Goal: Task Accomplishment & Management: Use online tool/utility

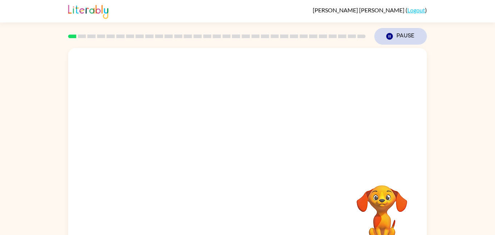
click at [387, 35] on icon "button" at bounding box center [389, 36] width 7 height 7
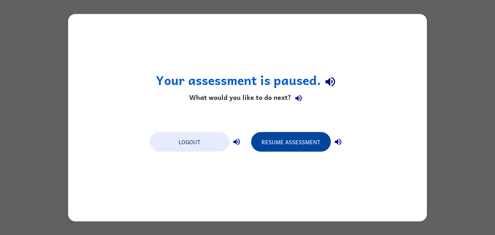
click at [313, 143] on button "Resume Assessment" at bounding box center [291, 142] width 80 height 20
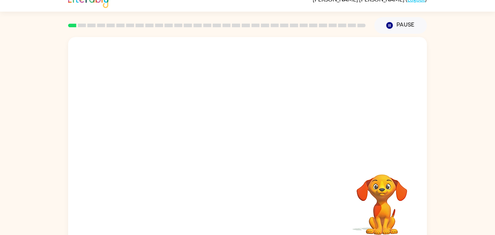
scroll to position [12, 0]
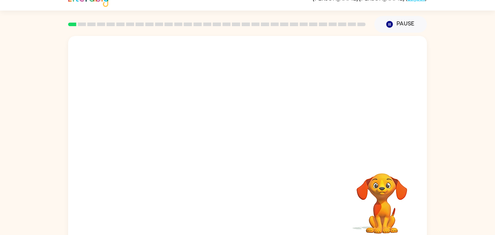
click at [227, 99] on video "Your browser must support playing .mp4 files to use Literably. Please try using…" at bounding box center [247, 97] width 359 height 122
click at [225, 100] on video "Your browser must support playing .mp4 files to use Literably. Please try using…" at bounding box center [247, 97] width 359 height 122
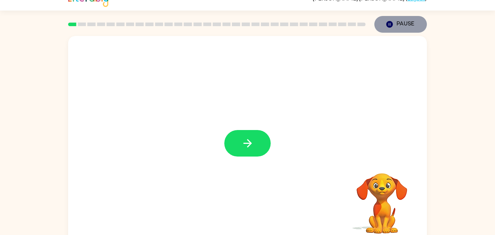
click at [390, 28] on icon "Pause" at bounding box center [390, 24] width 8 height 8
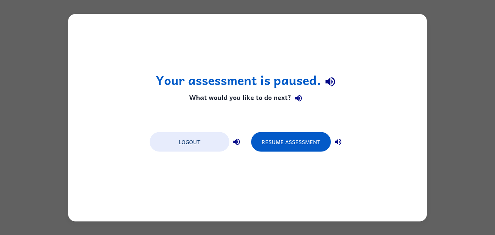
scroll to position [0, 0]
click at [279, 131] on div "Resume Assessment" at bounding box center [298, 141] width 94 height 20
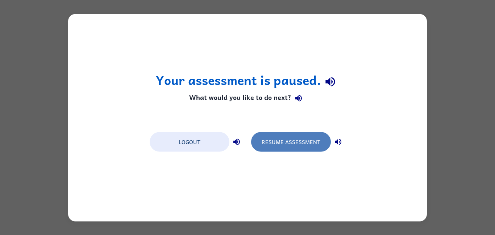
click at [282, 140] on button "Resume Assessment" at bounding box center [291, 142] width 80 height 20
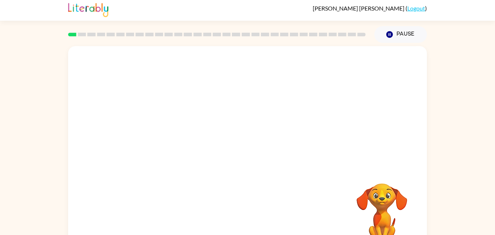
scroll to position [20, 0]
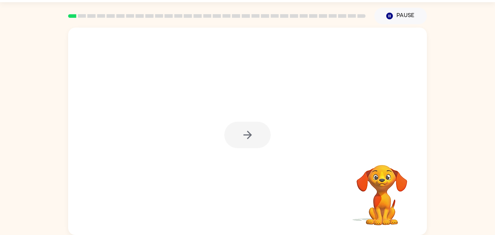
click at [245, 136] on div at bounding box center [247, 134] width 46 height 26
click at [254, 134] on button "button" at bounding box center [247, 134] width 46 height 26
click at [255, 134] on div at bounding box center [247, 89] width 359 height 122
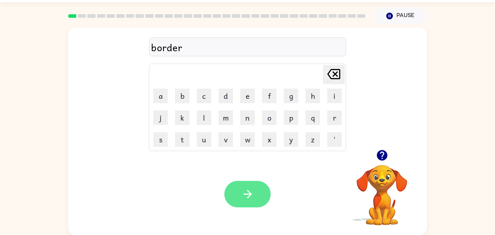
click at [247, 200] on icon "button" at bounding box center [247, 193] width 13 height 13
click at [249, 186] on button "button" at bounding box center [247, 194] width 46 height 26
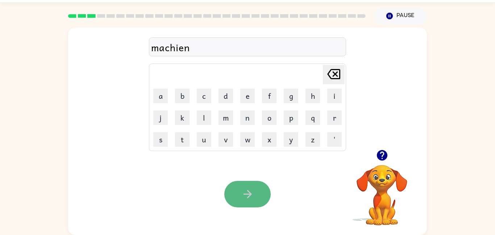
click at [237, 197] on button "button" at bounding box center [247, 194] width 46 height 26
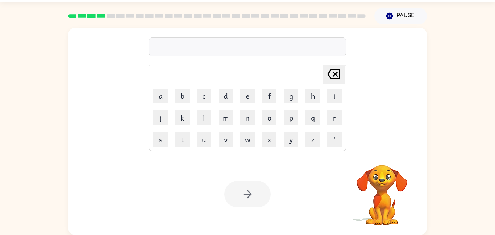
click at [207, 42] on div at bounding box center [247, 46] width 197 height 19
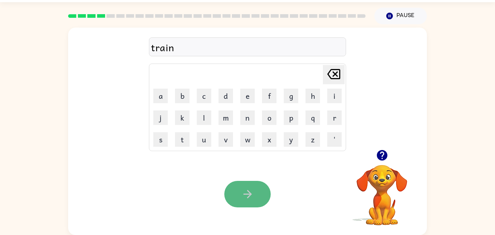
click at [246, 199] on icon "button" at bounding box center [247, 193] width 13 height 13
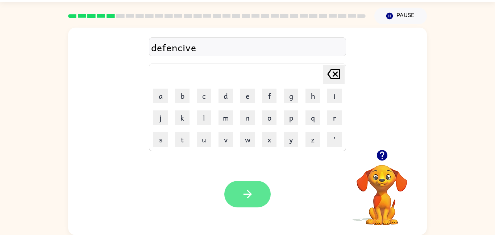
click at [241, 191] on icon "button" at bounding box center [247, 193] width 13 height 13
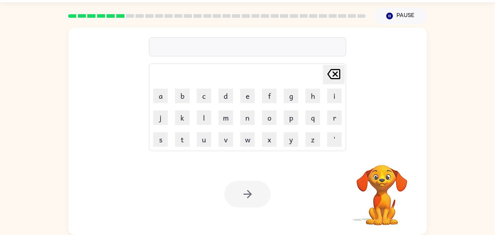
click at [220, 48] on div at bounding box center [247, 46] width 197 height 19
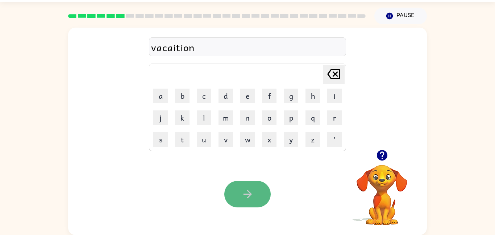
click at [240, 194] on button "button" at bounding box center [247, 194] width 46 height 26
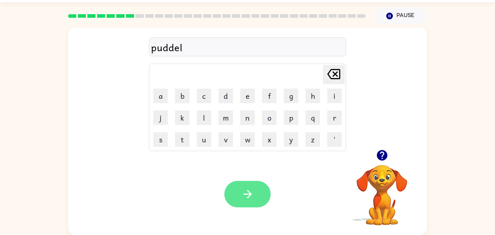
click at [263, 201] on button "button" at bounding box center [247, 194] width 46 height 26
click at [254, 196] on icon "button" at bounding box center [247, 193] width 13 height 13
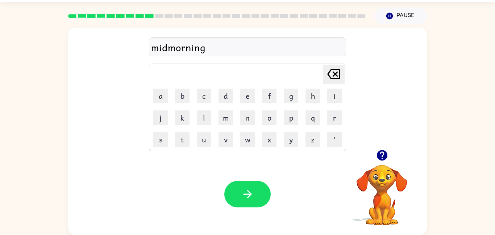
click at [169, 49] on div "midmorning" at bounding box center [247, 47] width 193 height 15
click at [249, 200] on button "button" at bounding box center [247, 194] width 46 height 26
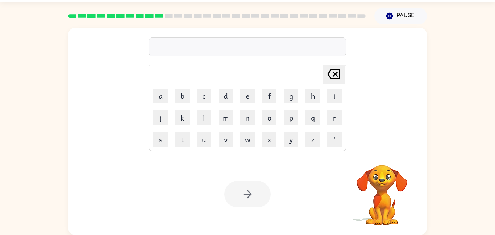
click at [256, 196] on div at bounding box center [247, 194] width 46 height 26
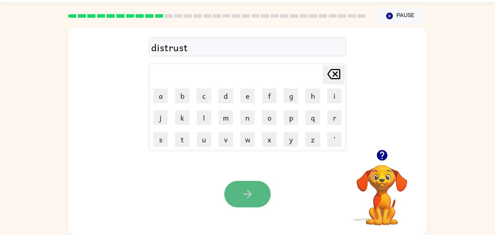
click at [252, 194] on icon "button" at bounding box center [247, 193] width 13 height 13
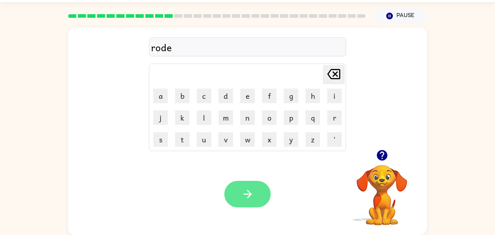
click at [250, 184] on button "button" at bounding box center [247, 194] width 46 height 26
click at [244, 198] on icon "button" at bounding box center [247, 193] width 13 height 13
click at [258, 190] on button "button" at bounding box center [247, 194] width 46 height 26
click at [242, 196] on icon "button" at bounding box center [247, 193] width 13 height 13
click at [249, 199] on icon "button" at bounding box center [247, 193] width 13 height 13
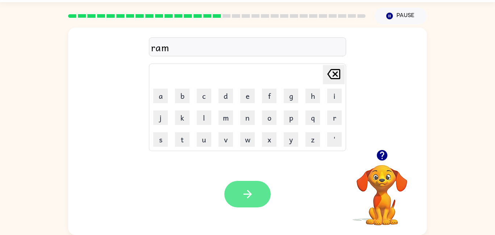
click at [254, 189] on button "button" at bounding box center [247, 194] width 46 height 26
click at [257, 191] on button "button" at bounding box center [247, 194] width 46 height 26
click at [253, 185] on button "button" at bounding box center [247, 194] width 46 height 26
click at [241, 187] on button "button" at bounding box center [247, 194] width 46 height 26
click at [249, 195] on icon "button" at bounding box center [247, 194] width 8 height 8
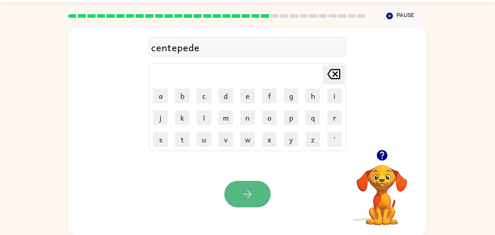
click at [251, 194] on icon "button" at bounding box center [247, 194] width 8 height 8
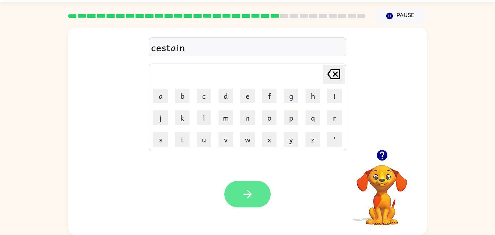
click at [255, 195] on button "button" at bounding box center [247, 194] width 46 height 26
click at [250, 191] on icon "button" at bounding box center [247, 193] width 13 height 13
click at [255, 199] on button "button" at bounding box center [247, 194] width 46 height 26
click at [251, 194] on icon "button" at bounding box center [247, 193] width 13 height 13
click at [253, 193] on icon "button" at bounding box center [247, 193] width 13 height 13
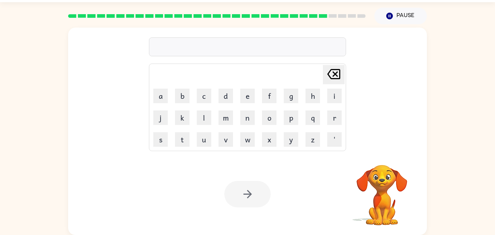
click at [253, 193] on div at bounding box center [247, 194] width 46 height 26
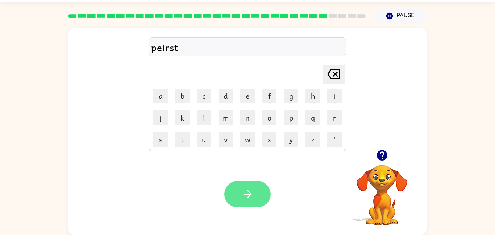
click at [244, 203] on button "button" at bounding box center [247, 194] width 46 height 26
click at [254, 192] on button "button" at bounding box center [247, 194] width 46 height 26
click at [249, 190] on icon "button" at bounding box center [247, 193] width 13 height 13
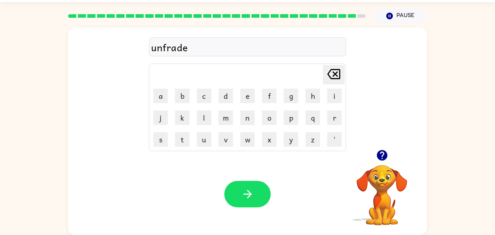
click at [256, 211] on div "Your browser must support playing .mp4 files to use Literably. Please try using…" at bounding box center [247, 194] width 359 height 82
click at [252, 201] on button "button" at bounding box center [247, 194] width 46 height 26
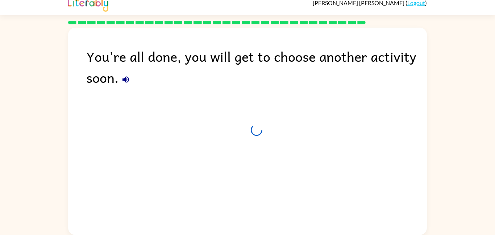
scroll to position [7, 0]
click at [224, 142] on div "Leaving in 2 seconds." at bounding box center [256, 134] width 341 height 21
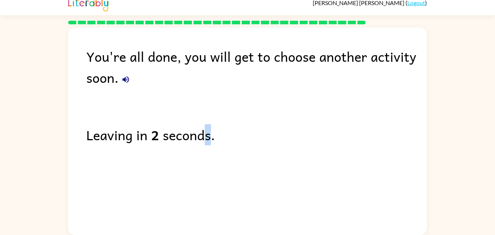
click at [224, 142] on div "Leaving in 2 seconds." at bounding box center [256, 134] width 341 height 21
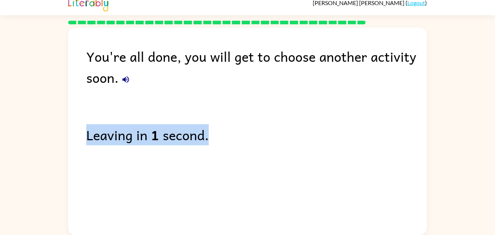
click at [224, 142] on div "Leaving in 1 second." at bounding box center [256, 134] width 341 height 21
click at [224, 144] on div "Leaving in 1 second." at bounding box center [256, 134] width 341 height 21
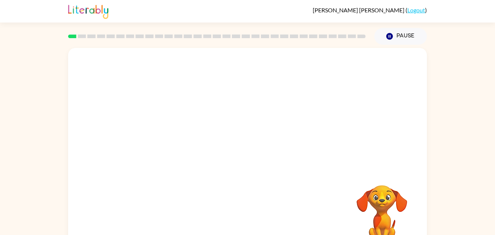
click at [163, 138] on video "Your browser must support playing .mp4 files to use Literably. Please try using…" at bounding box center [247, 109] width 359 height 122
click at [164, 133] on video "Your browser must support playing .mp4 files to use Literably. Please try using…" at bounding box center [247, 109] width 359 height 122
click at [253, 150] on icon "button" at bounding box center [247, 155] width 13 height 13
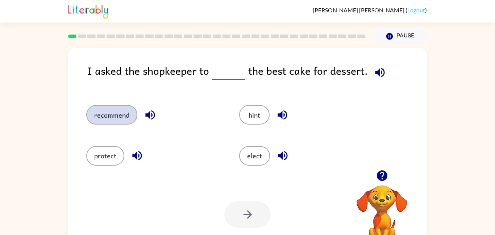
click at [109, 119] on button "recommend" at bounding box center [111, 115] width 51 height 20
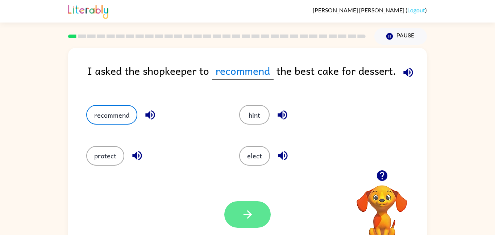
click at [237, 214] on button "button" at bounding box center [247, 214] width 46 height 26
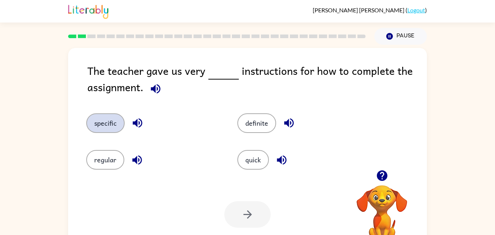
click at [107, 124] on button "specific" at bounding box center [105, 123] width 38 height 20
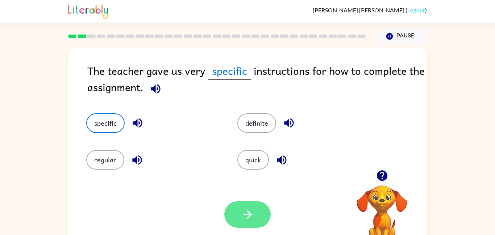
click at [250, 213] on icon "button" at bounding box center [247, 214] width 8 height 8
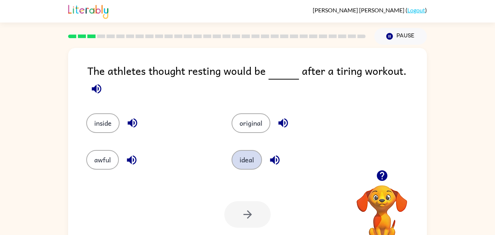
click at [258, 158] on button "ideal" at bounding box center [247, 160] width 30 height 20
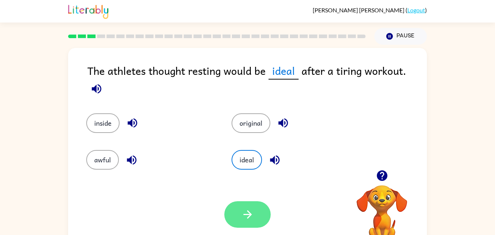
click at [261, 214] on button "button" at bounding box center [247, 214] width 46 height 26
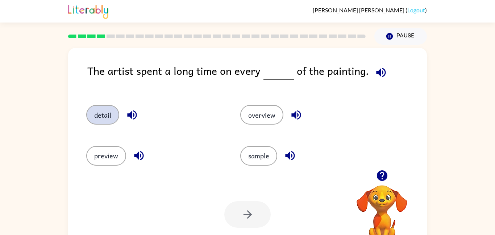
click at [111, 115] on button "detail" at bounding box center [102, 115] width 33 height 20
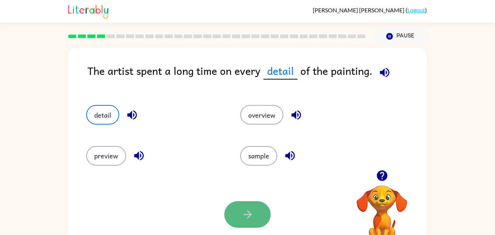
click at [251, 222] on button "button" at bounding box center [247, 214] width 46 height 26
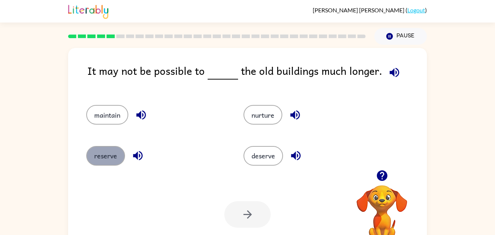
click at [107, 149] on button "reserve" at bounding box center [105, 156] width 39 height 20
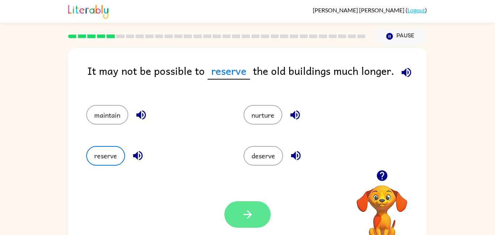
click at [252, 214] on icon "button" at bounding box center [247, 214] width 13 height 13
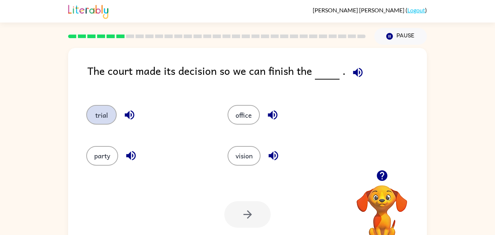
click at [110, 112] on button "trial" at bounding box center [101, 115] width 30 height 20
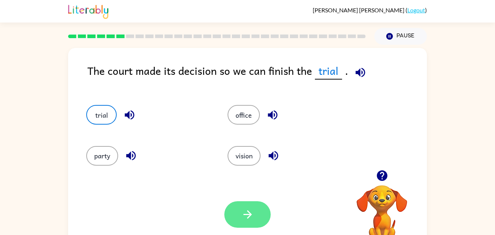
click at [255, 216] on button "button" at bounding box center [247, 214] width 46 height 26
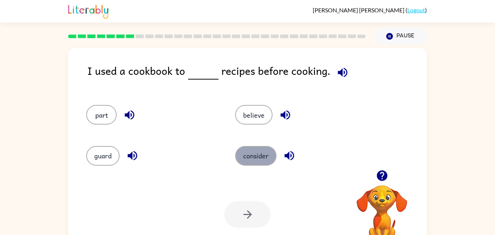
click at [248, 158] on button "consider" at bounding box center [255, 156] width 41 height 20
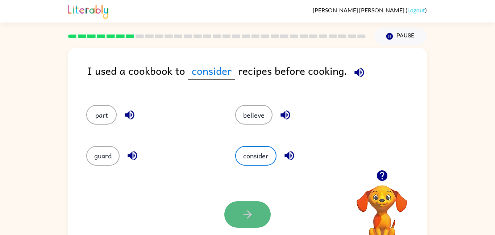
click at [254, 215] on button "button" at bounding box center [247, 214] width 46 height 26
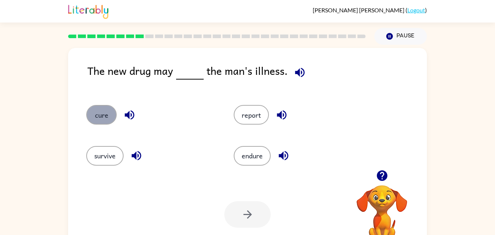
click at [107, 117] on button "cure" at bounding box center [101, 115] width 30 height 20
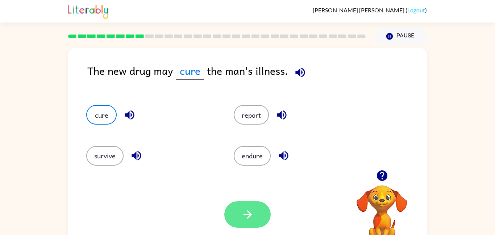
click at [252, 223] on button "button" at bounding box center [247, 214] width 46 height 26
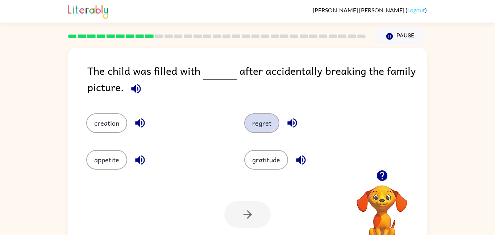
click at [260, 127] on button "regret" at bounding box center [261, 123] width 35 height 20
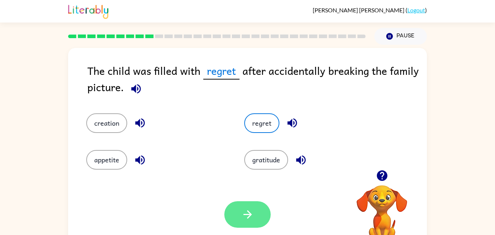
click at [236, 219] on button "button" at bounding box center [247, 214] width 46 height 26
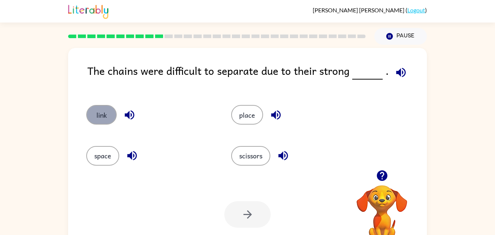
click at [111, 116] on button "link" at bounding box center [101, 115] width 30 height 20
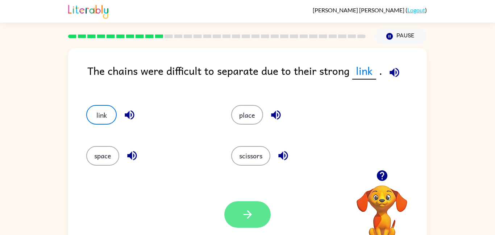
click at [261, 213] on button "button" at bounding box center [247, 214] width 46 height 26
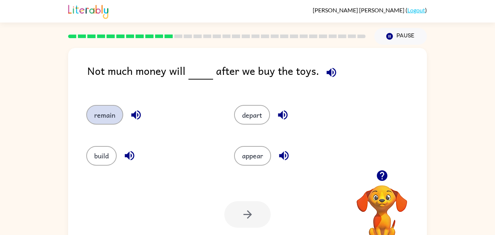
click at [112, 112] on button "remain" at bounding box center [104, 115] width 37 height 20
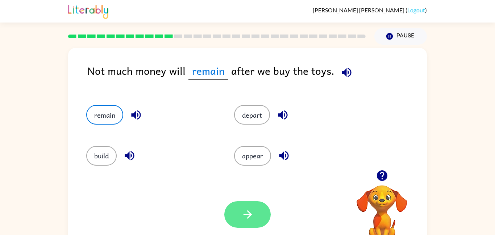
click at [244, 208] on icon "button" at bounding box center [247, 214] width 13 height 13
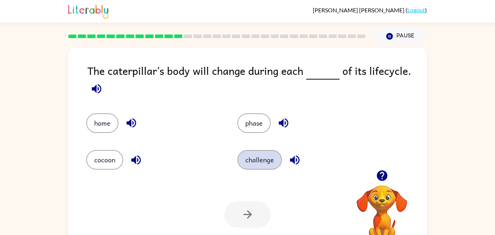
click at [253, 162] on button "challenge" at bounding box center [259, 160] width 45 height 20
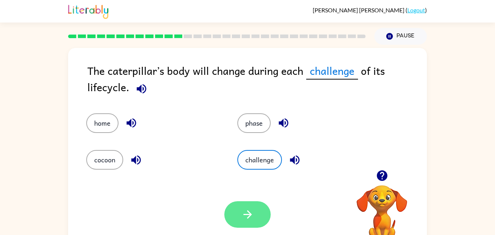
click at [254, 205] on button "button" at bounding box center [247, 214] width 46 height 26
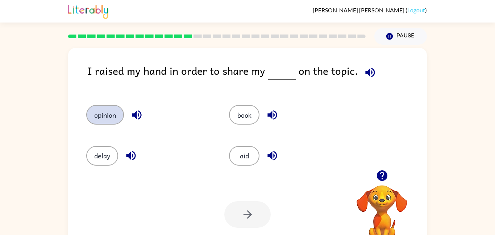
click at [114, 111] on button "opinion" at bounding box center [105, 115] width 38 height 20
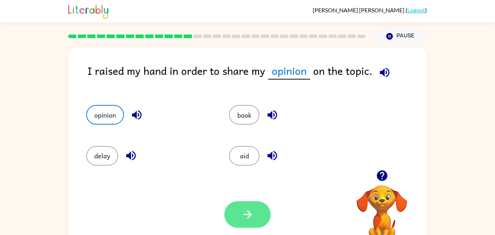
click at [232, 218] on button "button" at bounding box center [247, 214] width 46 height 26
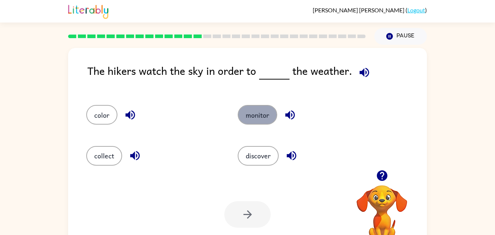
click at [247, 112] on button "monitor" at bounding box center [258, 115] width 40 height 20
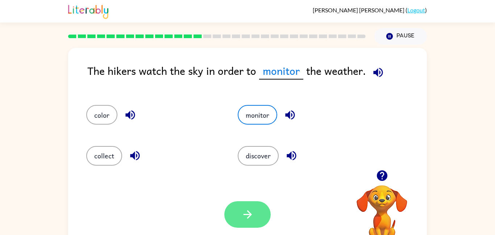
click at [258, 209] on button "button" at bounding box center [247, 214] width 46 height 26
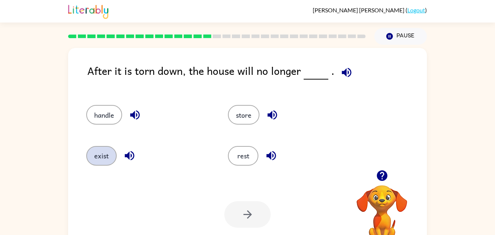
click at [103, 150] on button "exist" at bounding box center [101, 156] width 30 height 20
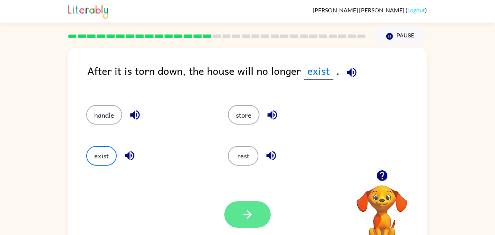
click at [231, 209] on button "button" at bounding box center [247, 214] width 46 height 26
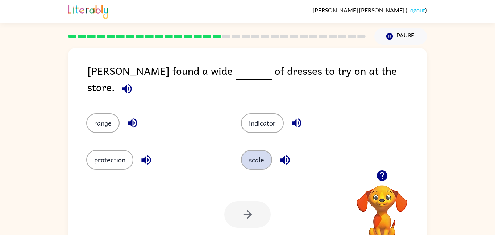
click at [256, 157] on button "scale" at bounding box center [256, 160] width 31 height 20
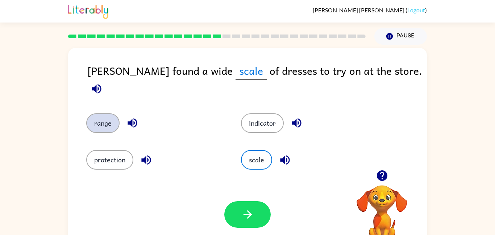
click at [96, 114] on button "range" at bounding box center [102, 123] width 33 height 20
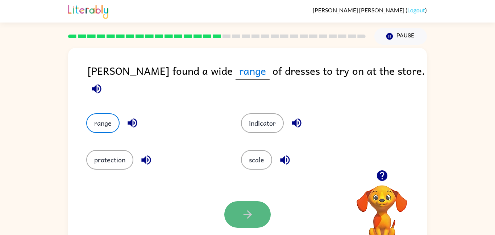
click at [240, 219] on button "button" at bounding box center [247, 214] width 46 height 26
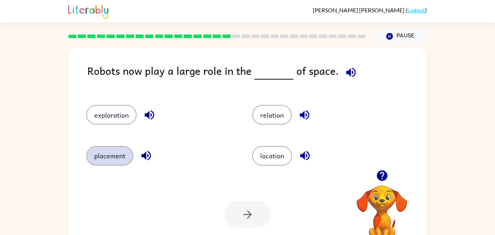
click at [102, 157] on button "placement" at bounding box center [109, 156] width 47 height 20
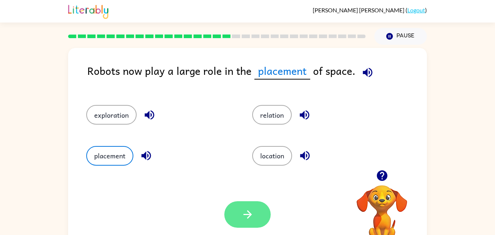
click at [248, 218] on icon "button" at bounding box center [247, 214] width 8 height 8
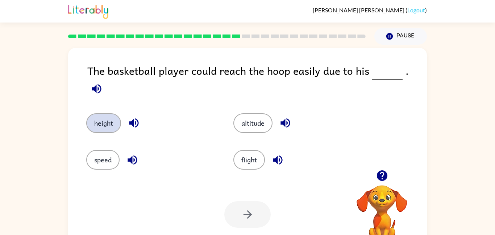
click at [101, 116] on button "height" at bounding box center [103, 123] width 35 height 20
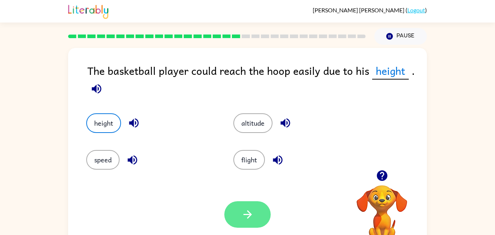
click at [248, 206] on button "button" at bounding box center [247, 214] width 46 height 26
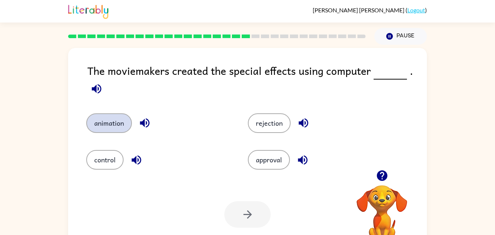
click at [117, 129] on button "animation" at bounding box center [109, 123] width 46 height 20
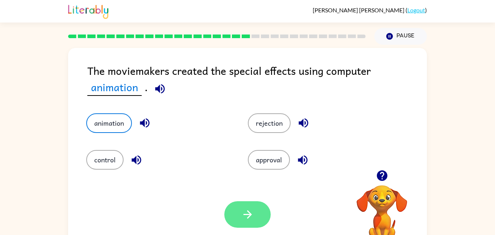
click at [235, 215] on button "button" at bounding box center [247, 214] width 46 height 26
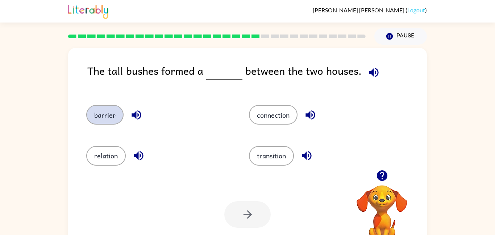
click at [104, 118] on button "barrier" at bounding box center [104, 115] width 37 height 20
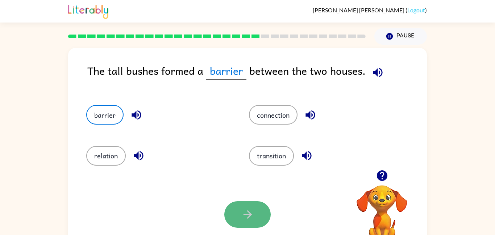
click at [237, 216] on button "button" at bounding box center [247, 214] width 46 height 26
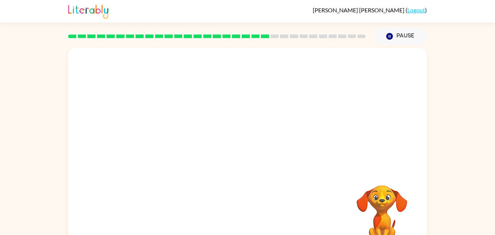
click at [196, 150] on video "Your browser must support playing .mp4 files to use Literably. Please try using…" at bounding box center [247, 109] width 359 height 122
click at [176, 147] on video "Your browser must support playing .mp4 files to use Literably. Please try using…" at bounding box center [247, 109] width 359 height 122
click at [182, 149] on video "Your browser must support playing .mp4 files to use Literably. Please try using…" at bounding box center [247, 109] width 359 height 122
click at [200, 146] on video "Your browser must support playing .mp4 files to use Literably. Please try using…" at bounding box center [247, 109] width 359 height 122
click at [181, 148] on video "Your browser must support playing .mp4 files to use Literably. Please try using…" at bounding box center [247, 109] width 359 height 122
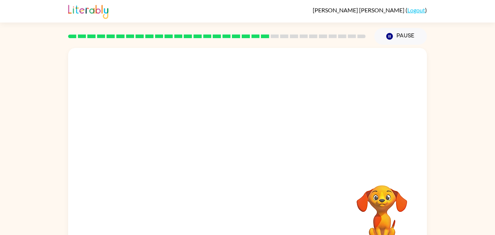
click at [181, 148] on video "Your browser must support playing .mp4 files to use Literably. Please try using…" at bounding box center [247, 109] width 359 height 122
click at [247, 157] on icon "button" at bounding box center [247, 155] width 13 height 13
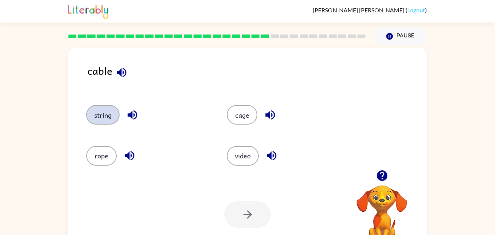
click at [109, 118] on button "string" at bounding box center [102, 115] width 33 height 20
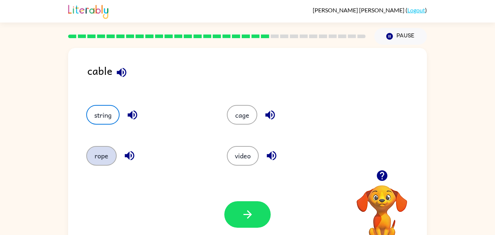
click at [102, 153] on button "rope" at bounding box center [101, 156] width 30 height 20
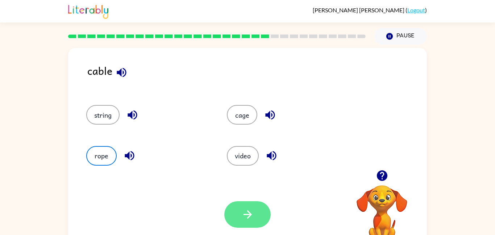
click at [256, 221] on button "button" at bounding box center [247, 214] width 46 height 26
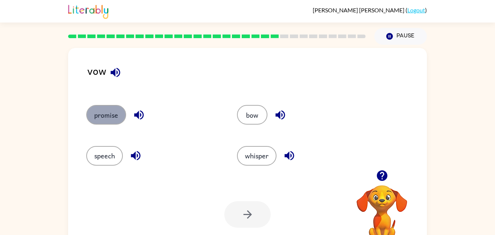
click at [124, 115] on button "promise" at bounding box center [106, 115] width 40 height 20
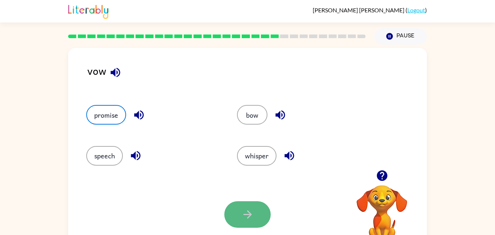
click at [258, 220] on button "button" at bounding box center [247, 214] width 46 height 26
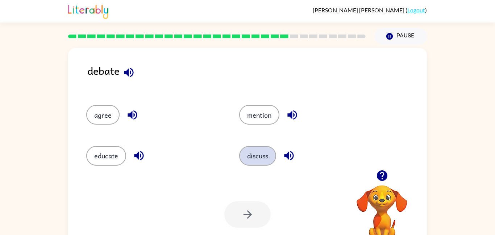
click at [272, 154] on button "discuss" at bounding box center [257, 156] width 37 height 20
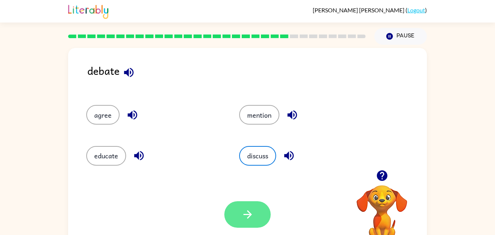
click at [252, 224] on button "button" at bounding box center [247, 214] width 46 height 26
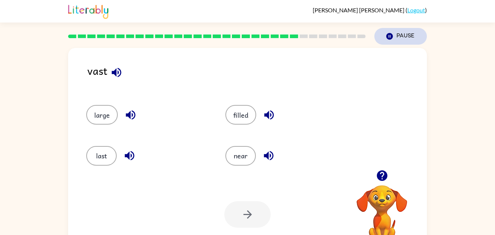
click at [386, 35] on icon "Pause" at bounding box center [390, 36] width 8 height 8
